Goal: Task Accomplishment & Management: Manage account settings

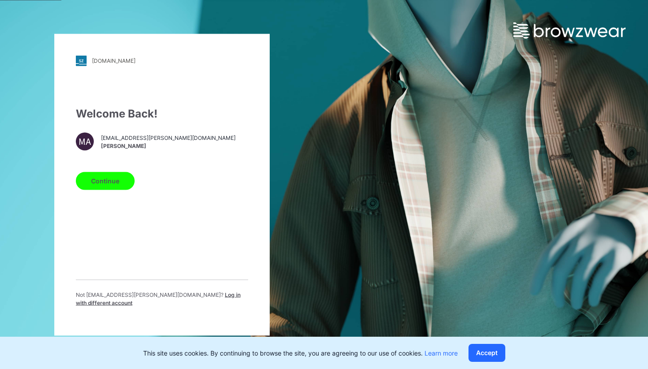
click at [114, 189] on button "Continue" at bounding box center [105, 181] width 59 height 18
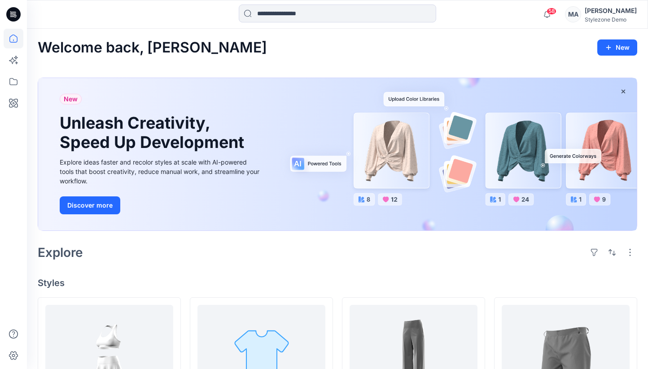
click at [600, 11] on div "[PERSON_NAME]" at bounding box center [611, 10] width 52 height 11
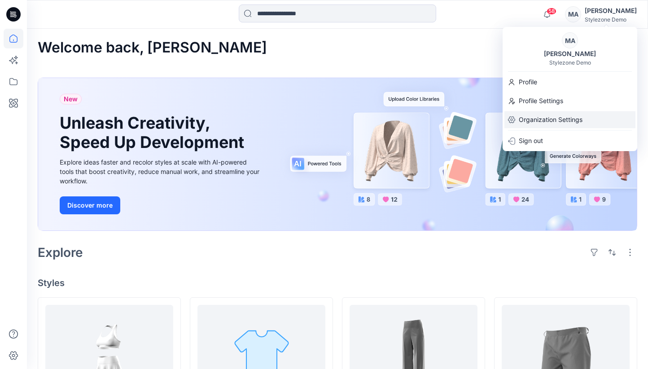
click at [528, 122] on p "Organization Settings" at bounding box center [551, 119] width 64 height 17
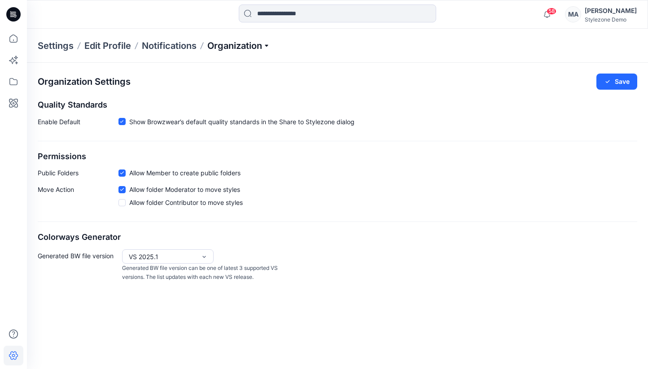
click at [267, 43] on p "Organization" at bounding box center [238, 46] width 63 height 13
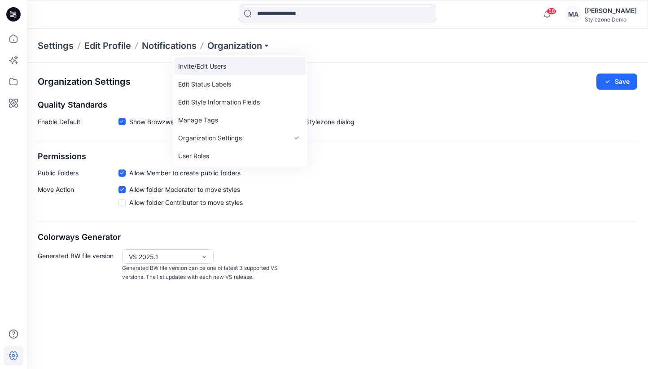
click at [207, 68] on link "Invite/Edit Users" at bounding box center [240, 66] width 131 height 18
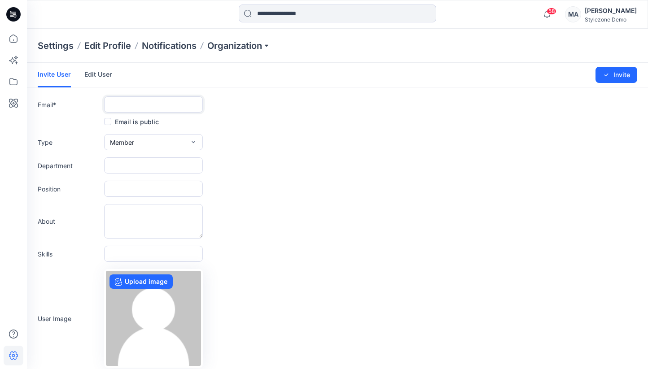
click at [122, 105] on input "text" at bounding box center [153, 105] width 99 height 16
click at [283, 115] on form "Invite User Edit User Changes Saved Invite Email * Email is public Type Member …" at bounding box center [337, 236] width 621 height 347
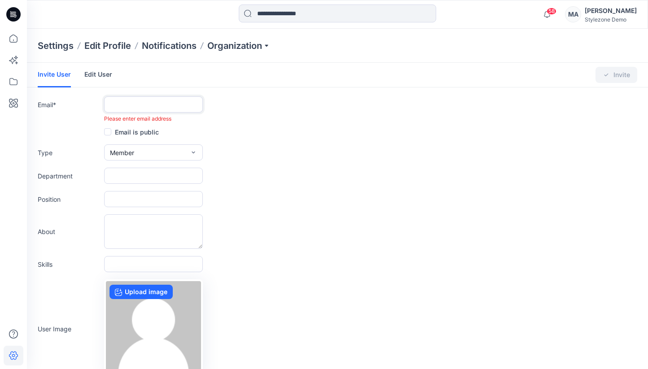
click at [143, 105] on input "text" at bounding box center [153, 105] width 99 height 16
click at [121, 152] on span "Member" at bounding box center [122, 152] width 24 height 9
click at [370, 179] on div "Department" at bounding box center [338, 176] width 600 height 16
click at [136, 148] on button "Member" at bounding box center [153, 153] width 99 height 16
click at [146, 202] on button "Admin" at bounding box center [153, 209] width 95 height 18
